Goal: Transaction & Acquisition: Obtain resource

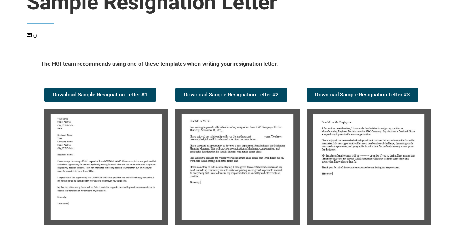
scroll to position [105, 0]
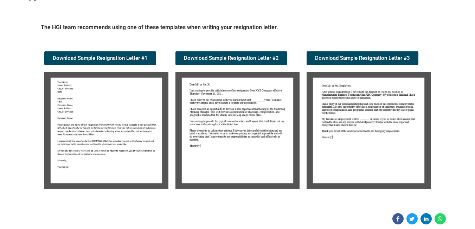
drag, startPoint x: 90, startPoint y: 138, endPoint x: 94, endPoint y: 137, distance: 4.3
click at [91, 138] on img at bounding box center [106, 130] width 124 height 117
click at [98, 137] on img at bounding box center [106, 130] width 124 height 117
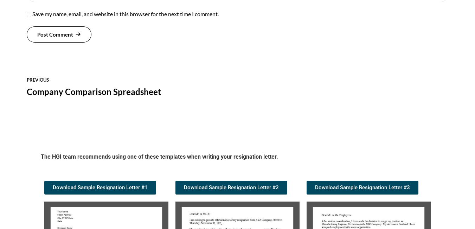
scroll to position [708, 0]
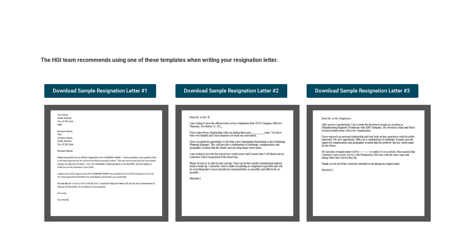
click at [136, 139] on img at bounding box center [106, 163] width 124 height 117
click at [92, 89] on span "Download Sample Resignation Letter #1" at bounding box center [100, 90] width 95 height 5
click at [243, 133] on img at bounding box center [237, 163] width 124 height 117
click at [229, 87] on link "Download Sample Resignation Letter #2" at bounding box center [231, 91] width 112 height 14
click at [352, 157] on img at bounding box center [368, 163] width 124 height 117
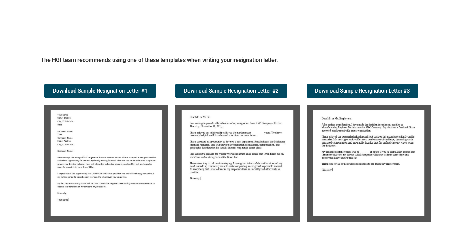
click at [347, 89] on span "Download Sample Resignation Letter #3" at bounding box center [362, 90] width 95 height 5
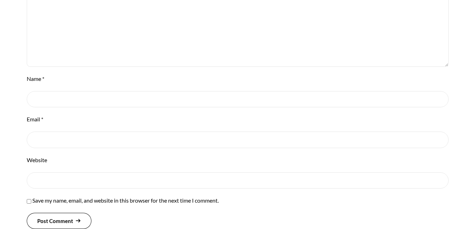
scroll to position [356, 0]
